Goal: Transaction & Acquisition: Download file/media

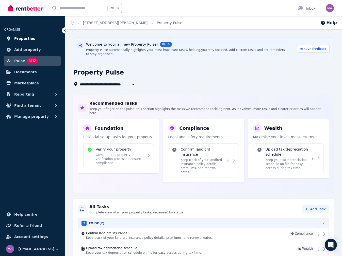
click at [19, 36] on span "Properties" at bounding box center [24, 39] width 21 height 6
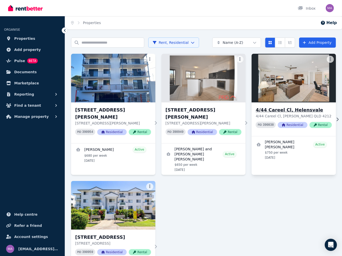
click at [295, 112] on h3 "4/44 Careel Cl, Helensvale" at bounding box center [294, 110] width 76 height 7
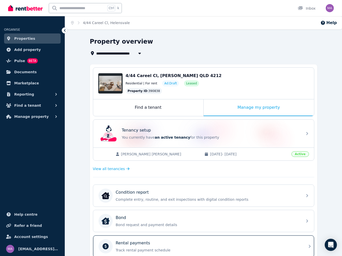
click at [149, 246] on div "Rental payments Track rental payment schedule" at bounding box center [208, 246] width 184 height 13
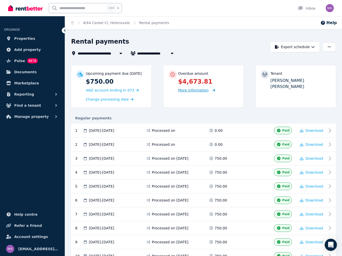
click at [200, 92] on span "More information" at bounding box center [193, 90] width 30 height 4
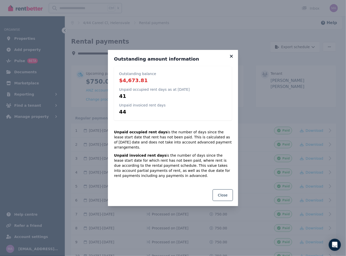
click at [229, 59] on icon at bounding box center [231, 56] width 5 height 5
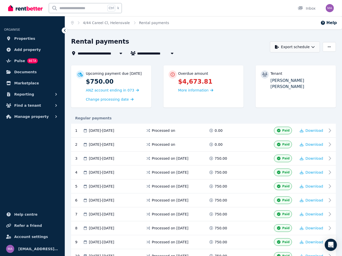
click at [307, 45] on button "Export schedule" at bounding box center [295, 46] width 50 height 11
click at [330, 47] on icon "button" at bounding box center [329, 47] width 3 height 4
click at [311, 44] on button "Export schedule" at bounding box center [295, 46] width 50 height 11
click at [297, 68] on p "Excel spreadsheet (xlsx)" at bounding box center [296, 69] width 47 height 5
click at [331, 48] on button "button" at bounding box center [329, 47] width 13 height 10
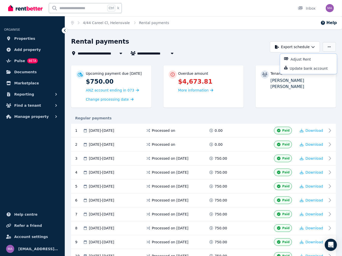
click at [331, 48] on button "button" at bounding box center [329, 47] width 13 height 10
